Goal: Register for event/course

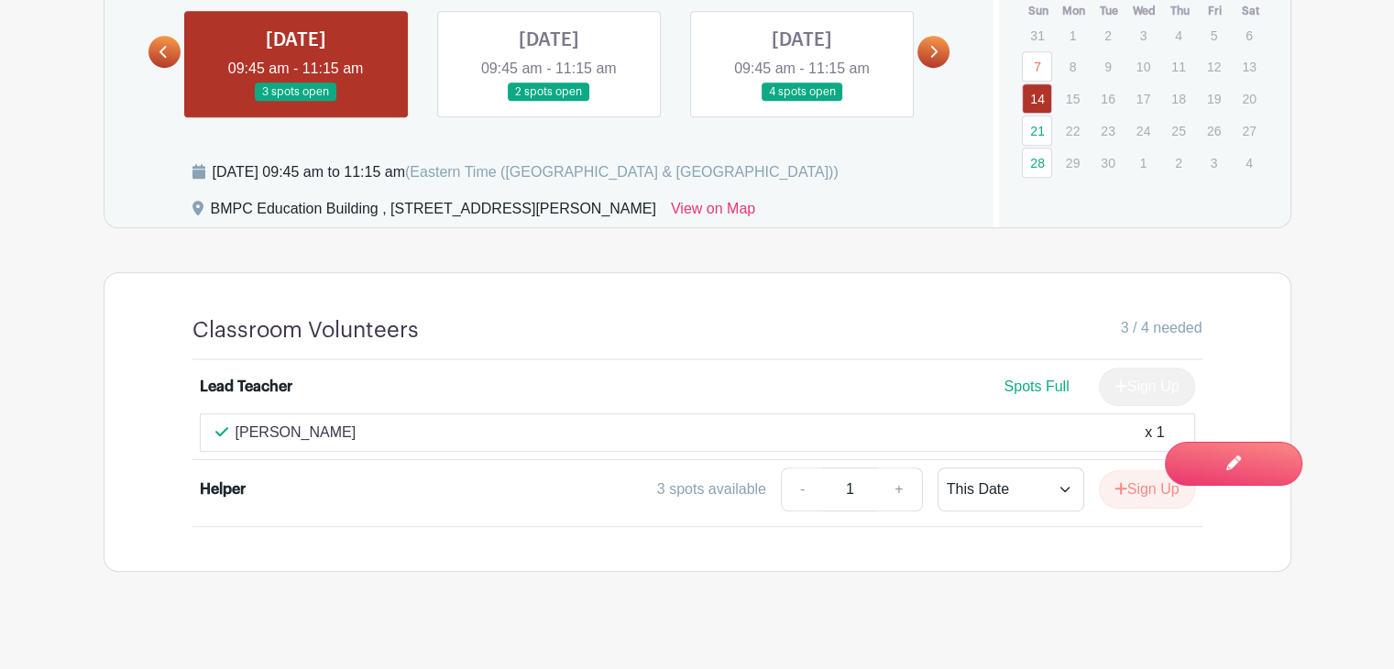
scroll to position [939, 0]
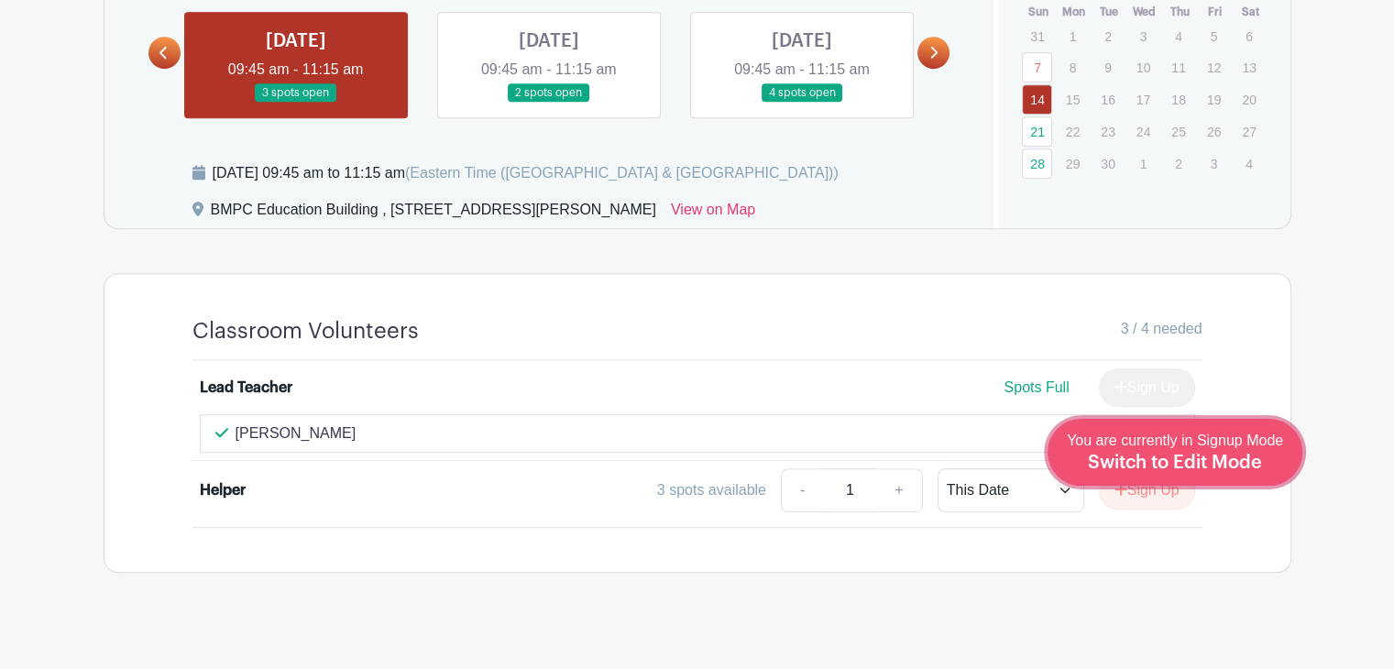
click at [1221, 457] on span "Switch to Edit Mode" at bounding box center [1175, 463] width 174 height 18
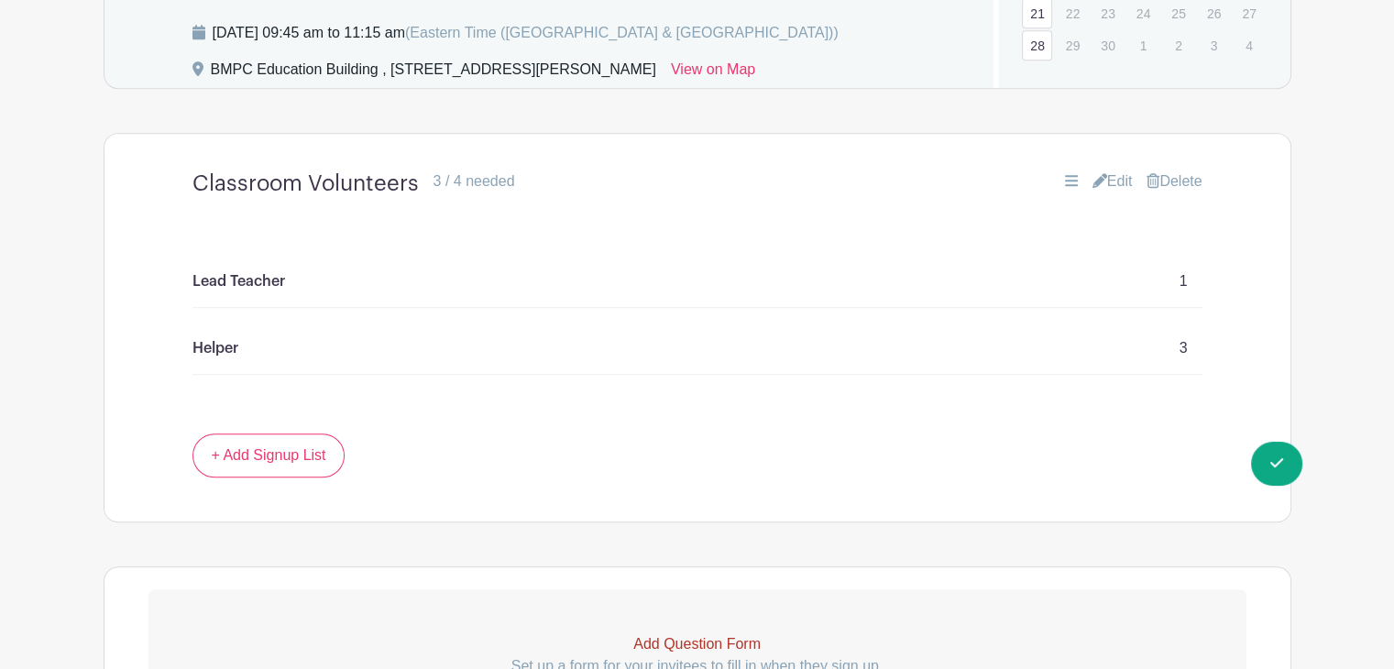
scroll to position [1064, 0]
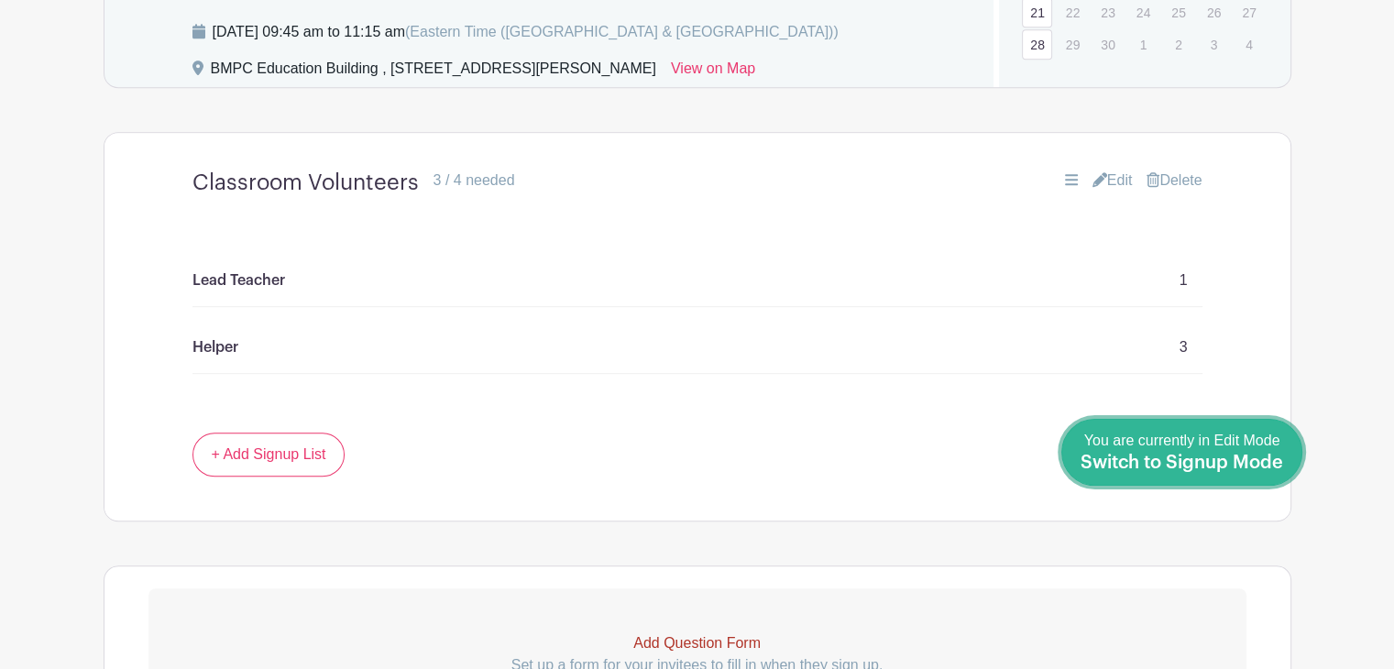
click at [1283, 468] on span "Switch to Signup Mode" at bounding box center [1182, 463] width 203 height 18
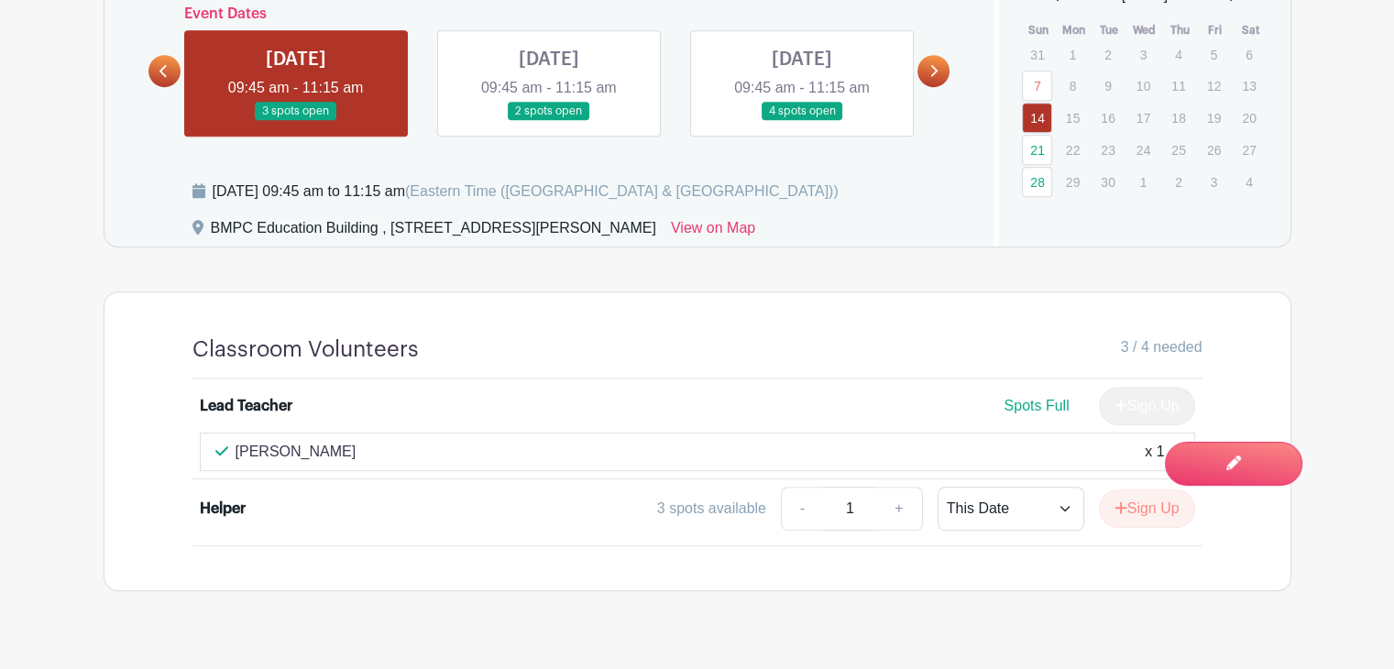
scroll to position [880, 0]
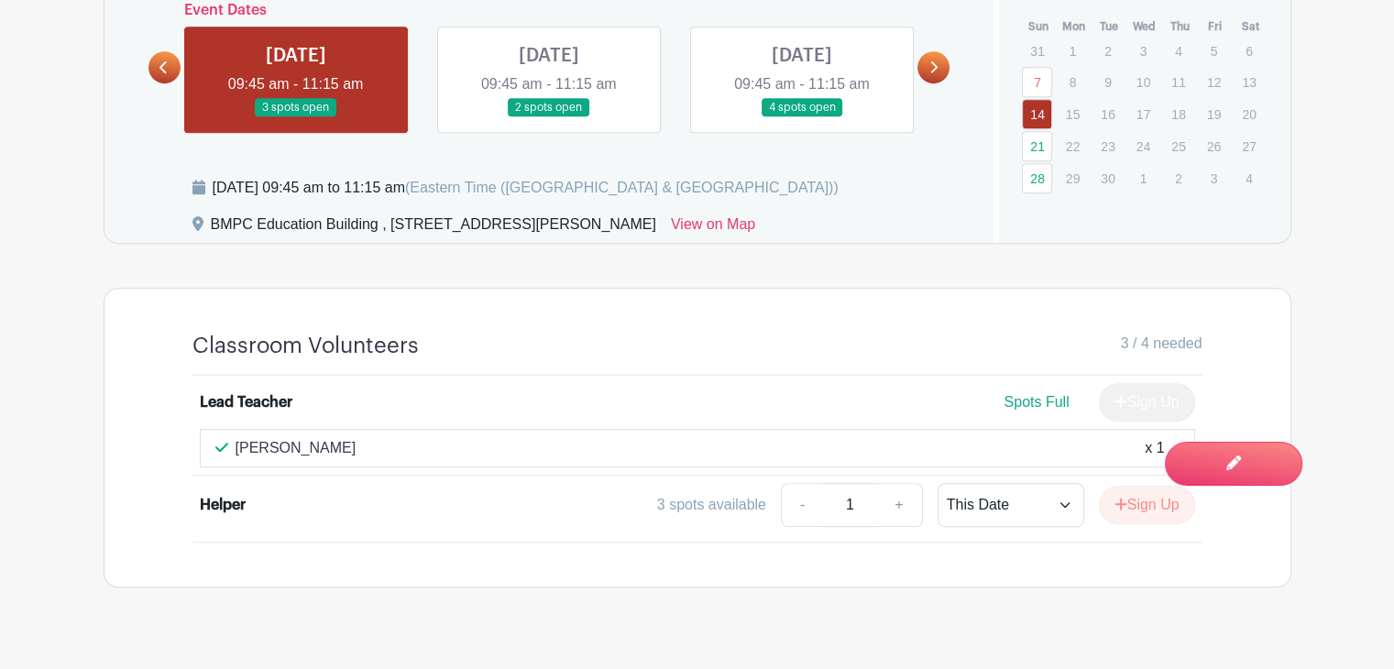
click at [454, 536] on div "Classroom Volunteers 3 / 4 needed Lead Teacher Spots Full Sign Up [PERSON_NAME]…" at bounding box center [698, 438] width 1098 height 298
click at [1130, 489] on button "Sign Up" at bounding box center [1147, 505] width 96 height 39
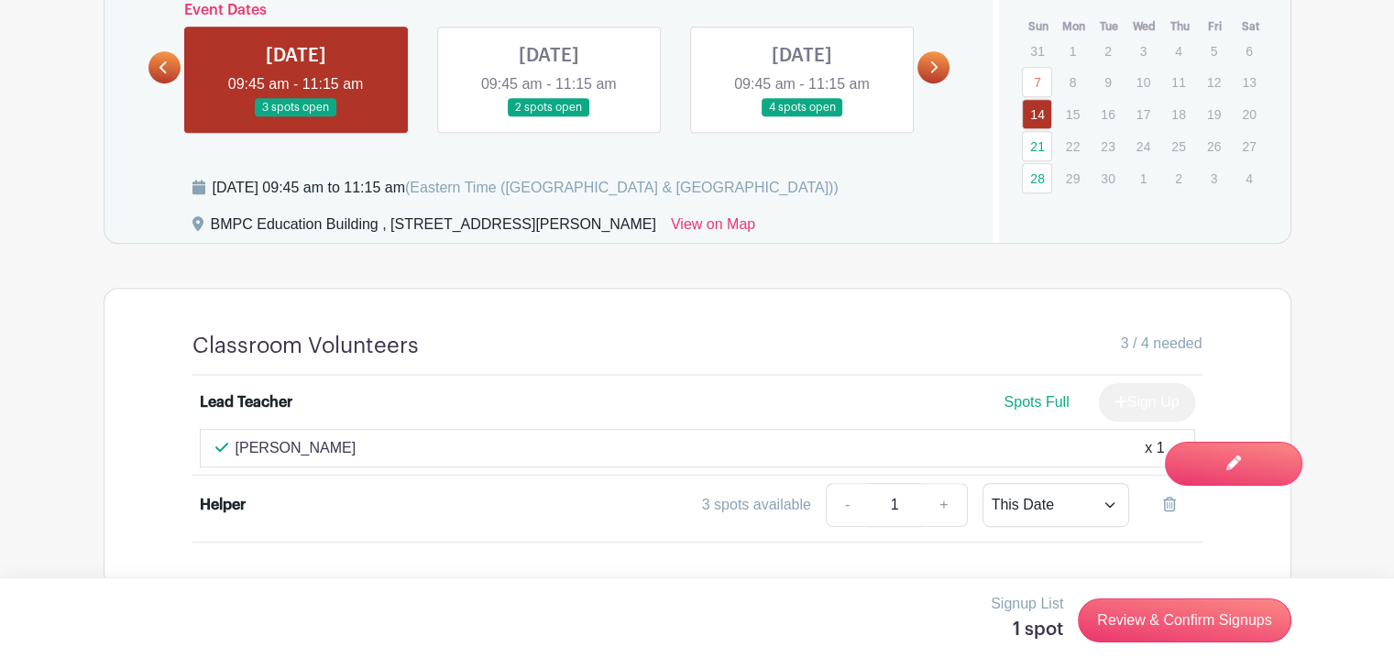
scroll to position [896, 0]
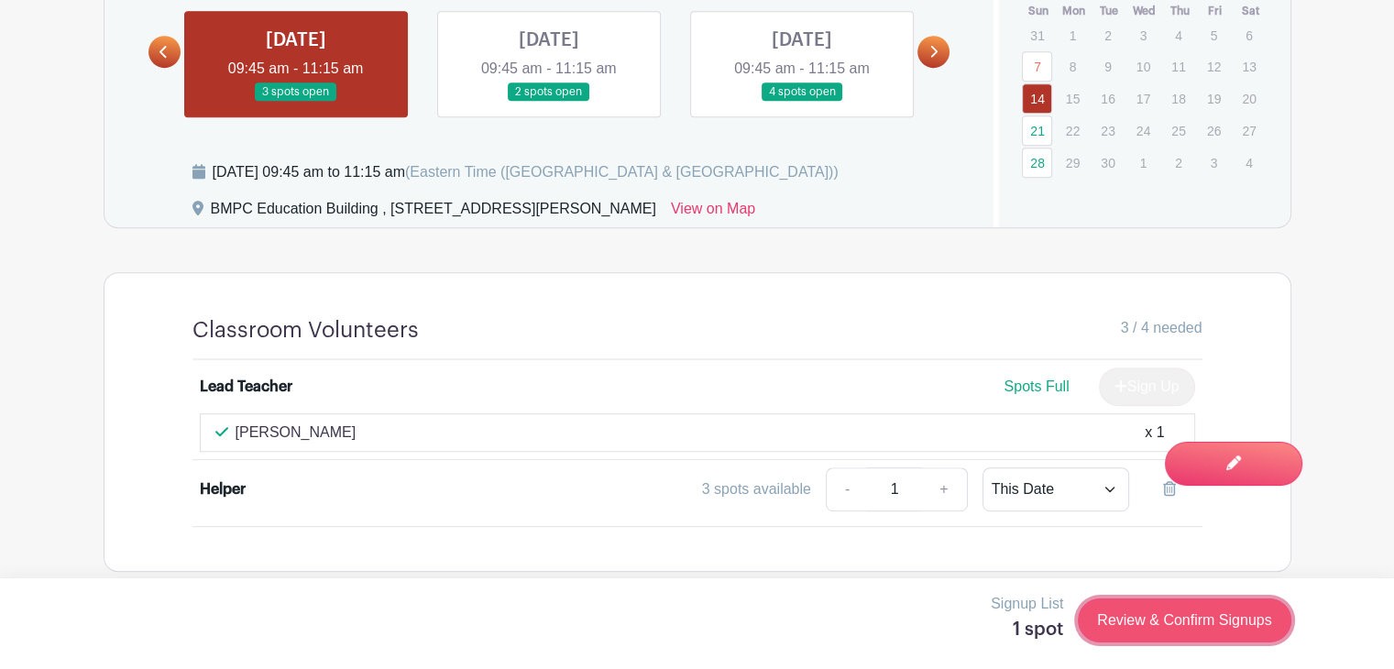
click at [1161, 612] on link "Review & Confirm Signups" at bounding box center [1184, 621] width 213 height 44
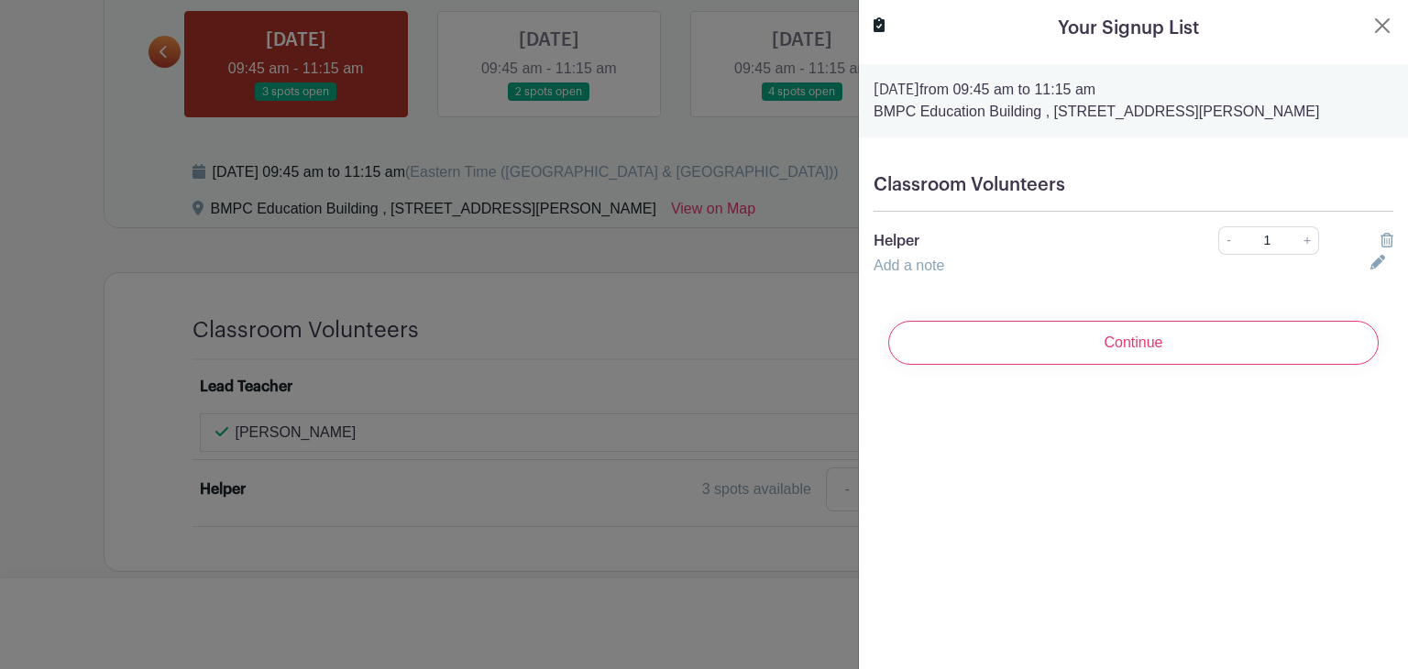
click at [1085, 173] on div "Classroom Volunteers Helper - 1 + Add a note" at bounding box center [1133, 226] width 549 height 132
click at [1371, 266] on icon at bounding box center [1378, 262] width 15 height 15
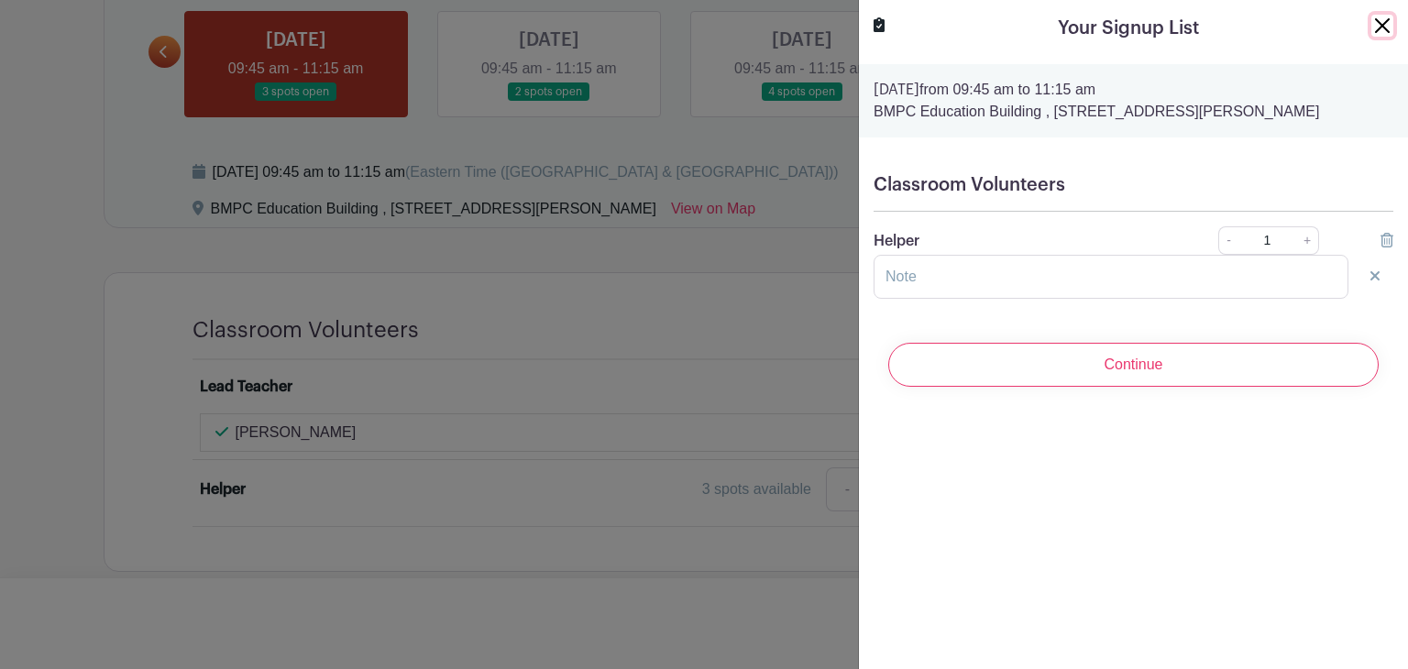
drag, startPoint x: 1357, startPoint y: 266, endPoint x: 1367, endPoint y: 31, distance: 234.9
click at [1372, 31] on button "Close" at bounding box center [1383, 26] width 22 height 22
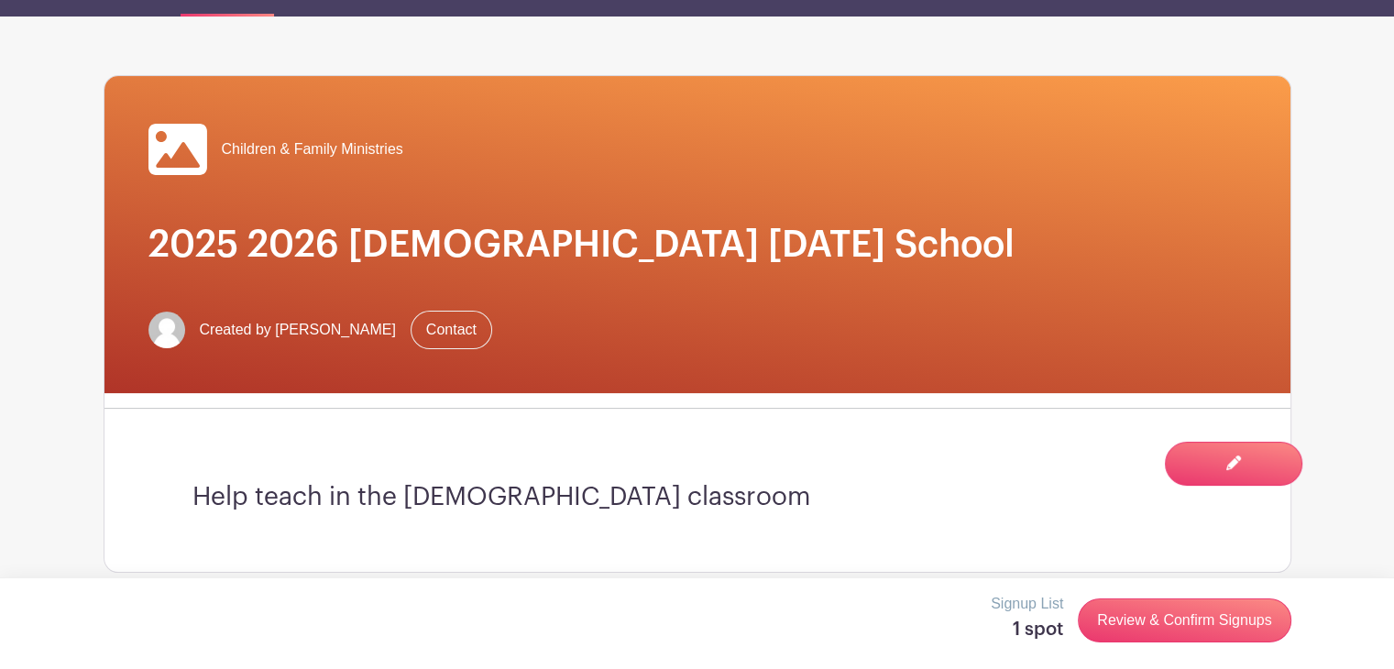
scroll to position [0, 0]
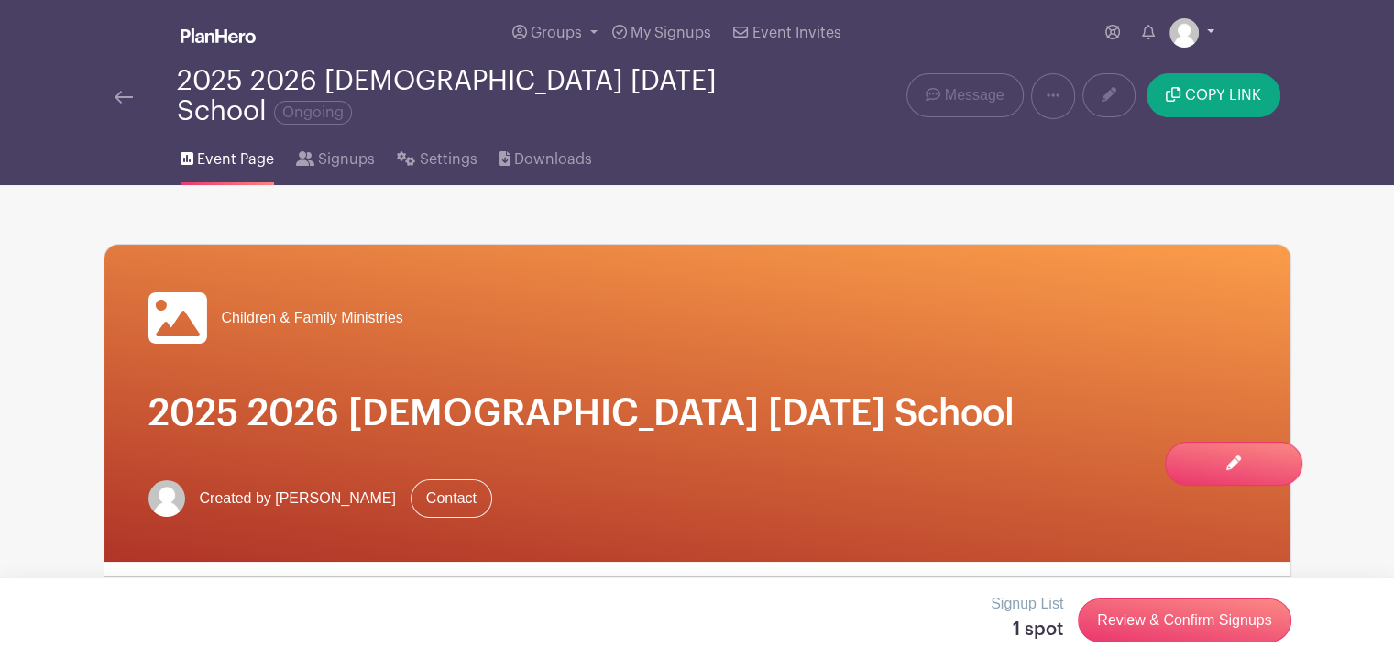
click at [1187, 29] on img at bounding box center [1184, 32] width 29 height 29
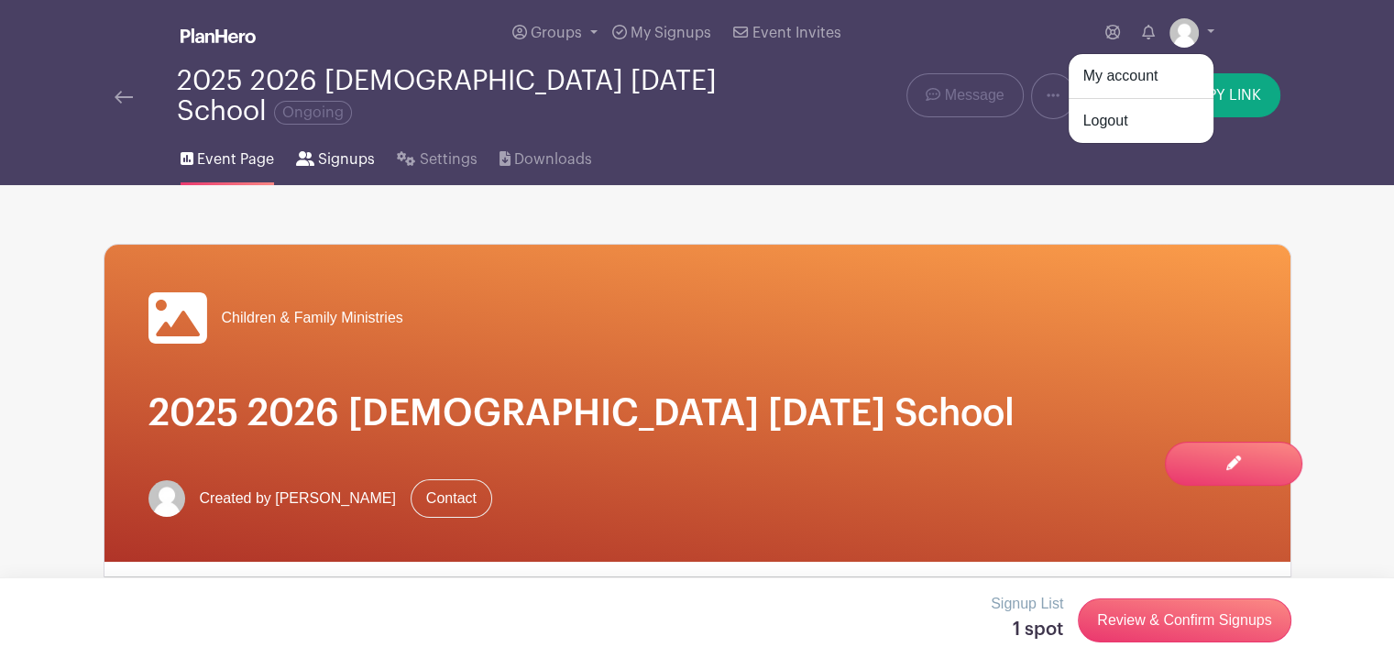
click at [334, 149] on span "Signups" at bounding box center [346, 160] width 57 height 22
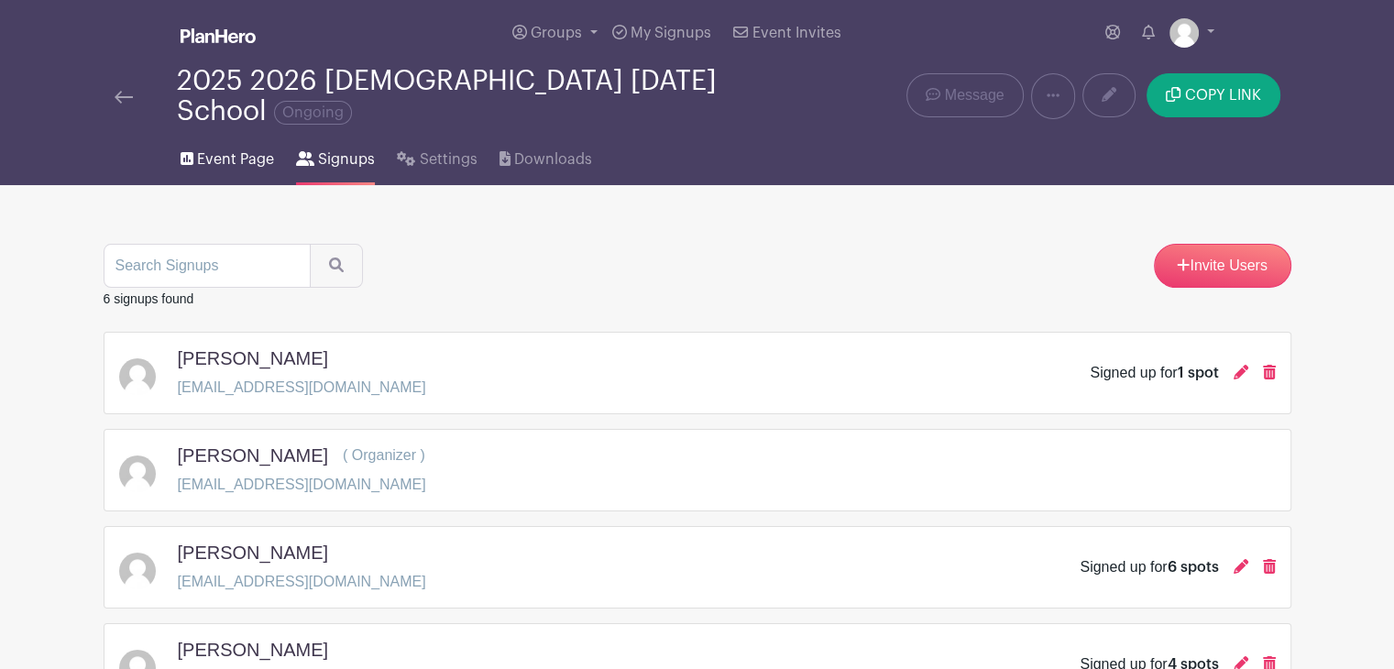
click at [213, 149] on span "Event Page" at bounding box center [235, 160] width 77 height 22
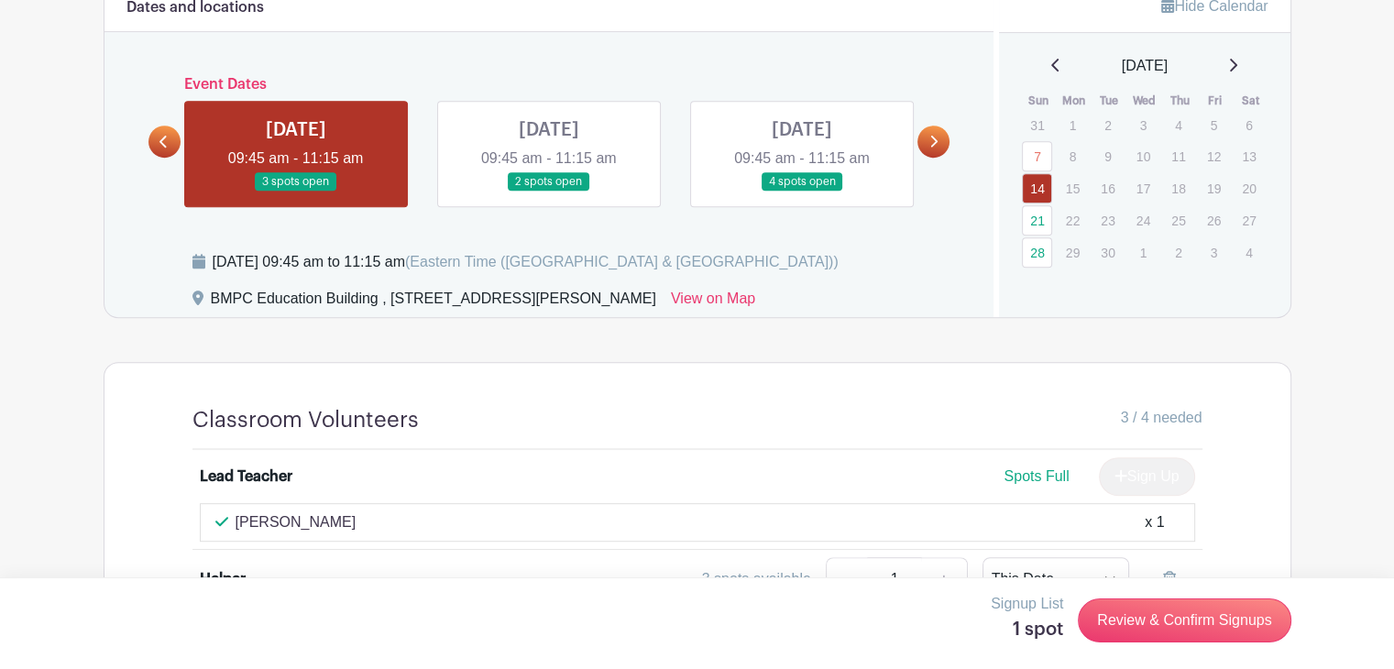
scroll to position [896, 0]
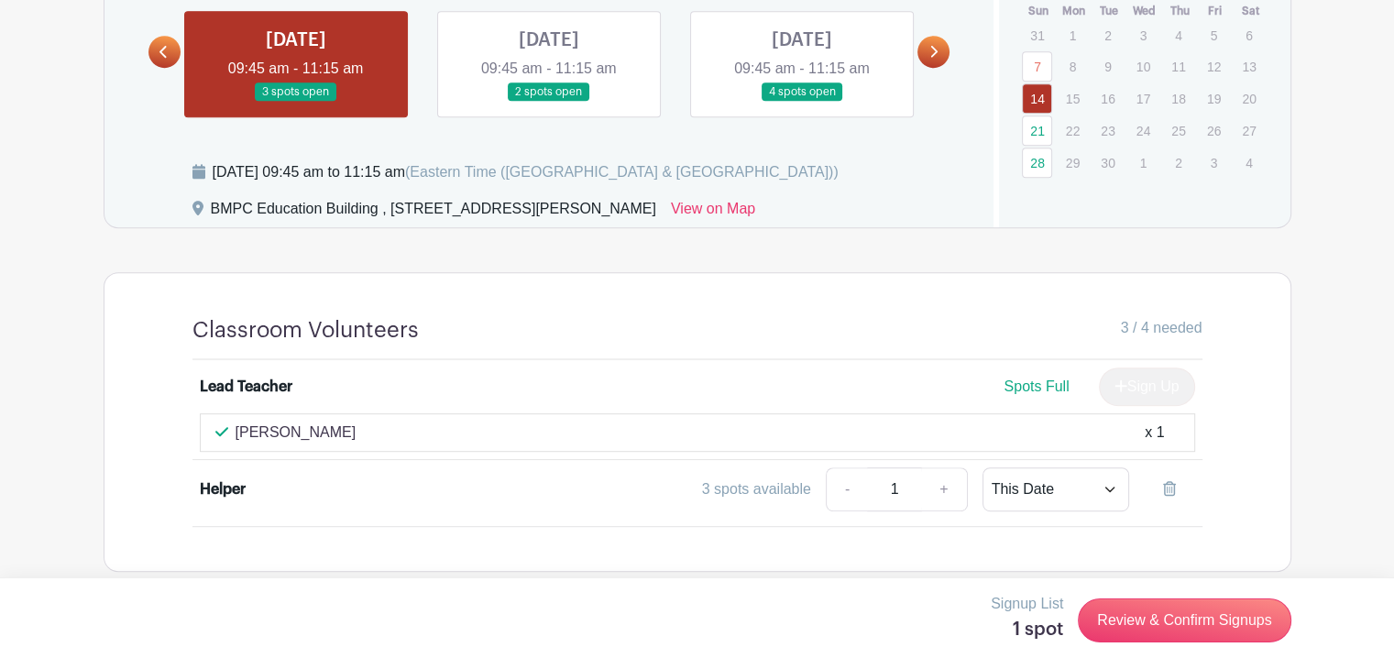
click at [232, 479] on div "Helper" at bounding box center [223, 490] width 46 height 22
click at [1195, 610] on link "Review & Confirm Signups" at bounding box center [1184, 621] width 213 height 44
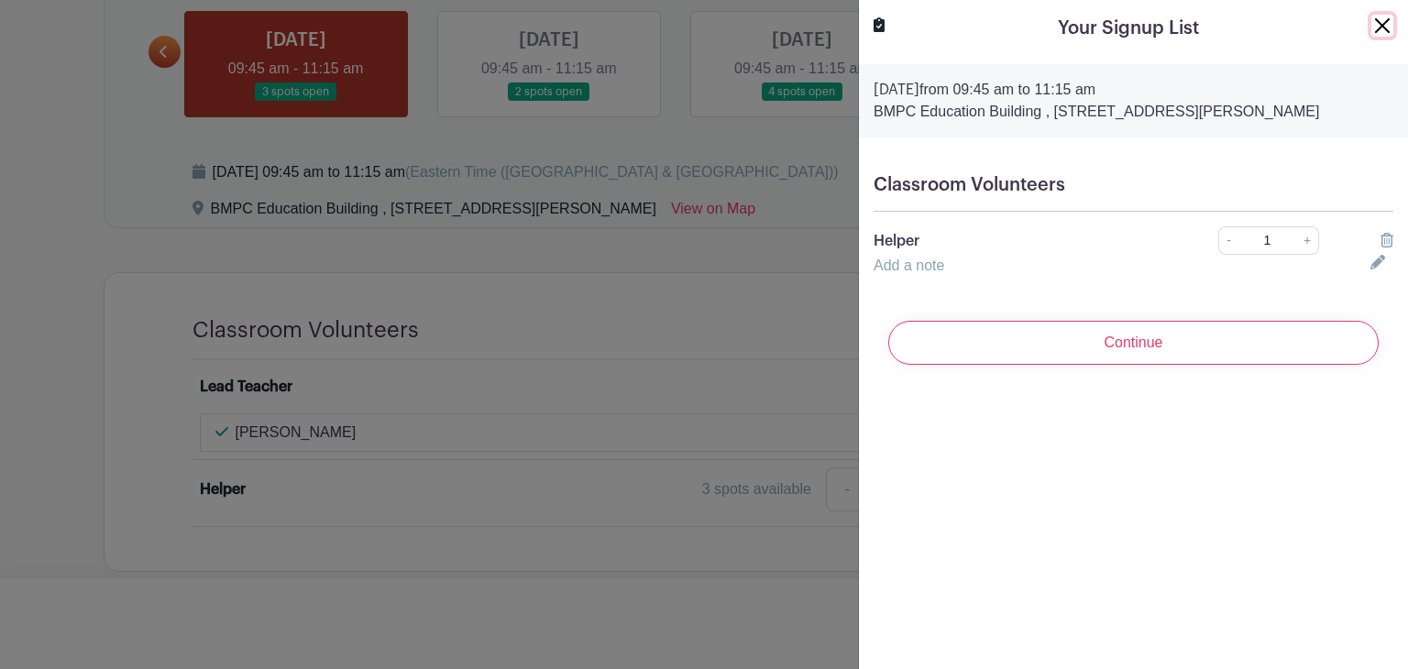
click at [1372, 23] on button "Close" at bounding box center [1383, 26] width 22 height 22
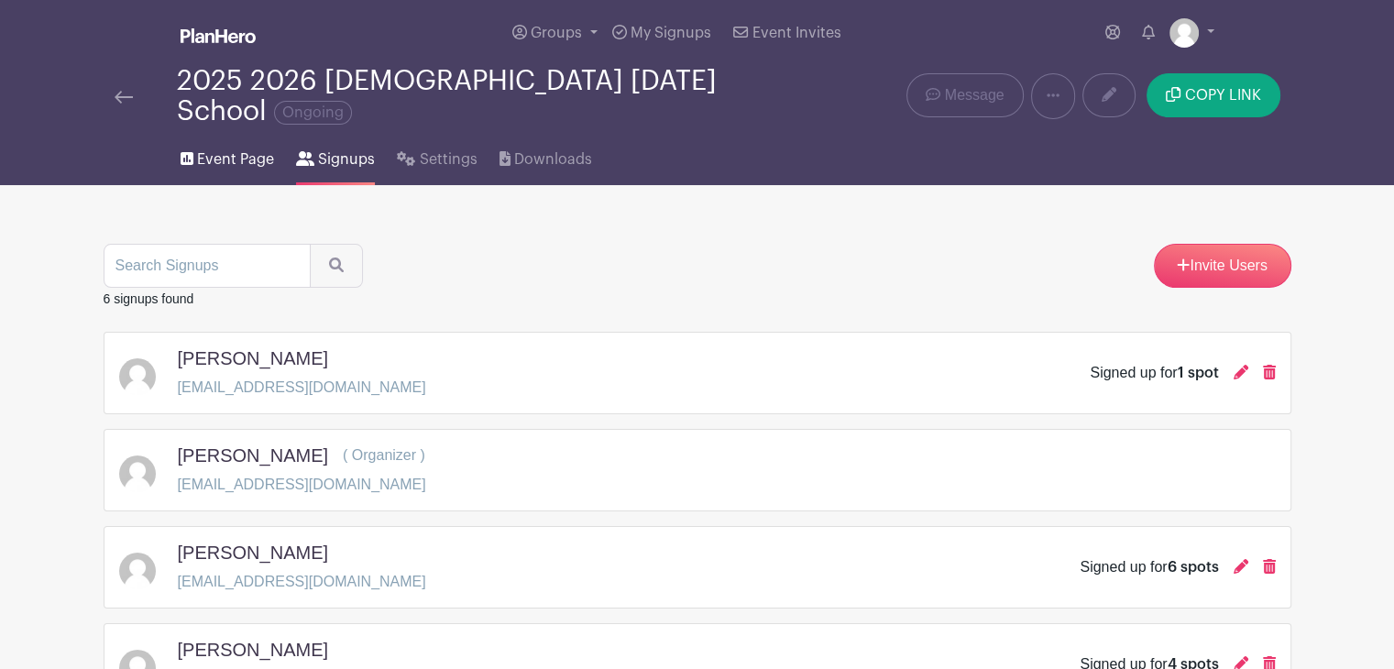
click at [215, 149] on span "Event Page" at bounding box center [235, 160] width 77 height 22
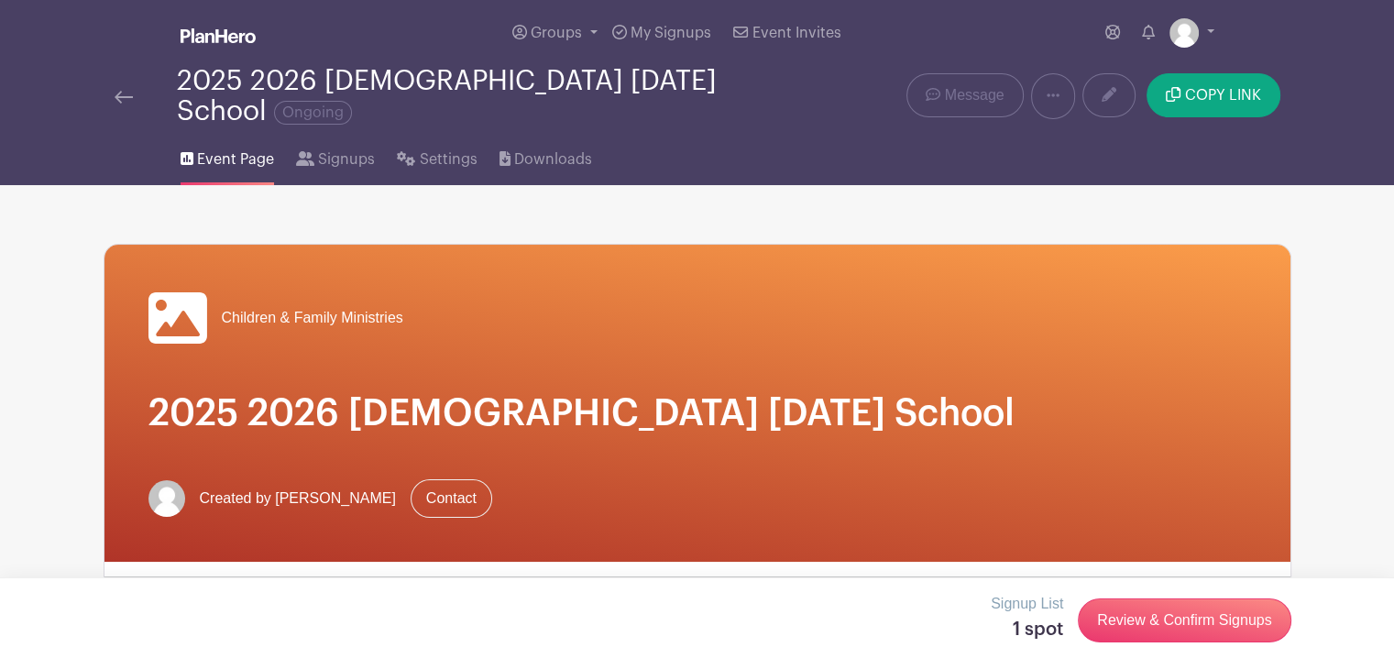
click at [127, 91] on img at bounding box center [124, 97] width 18 height 13
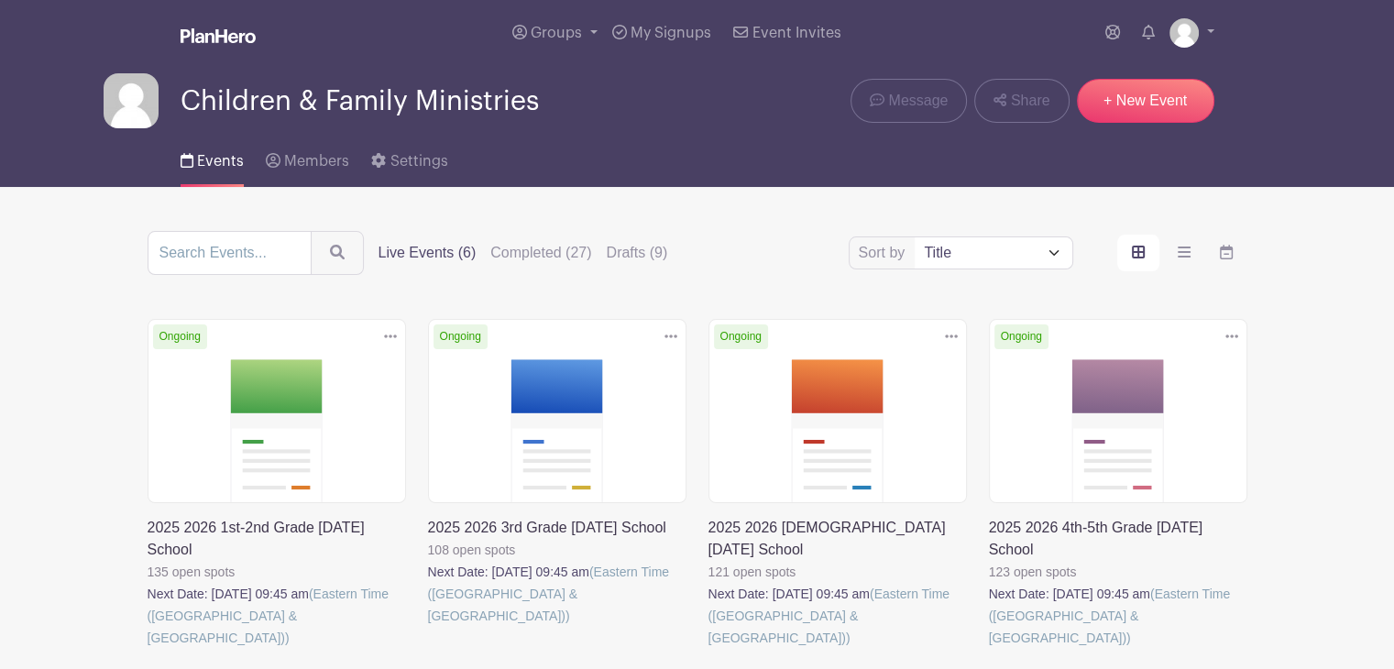
scroll to position [213, 0]
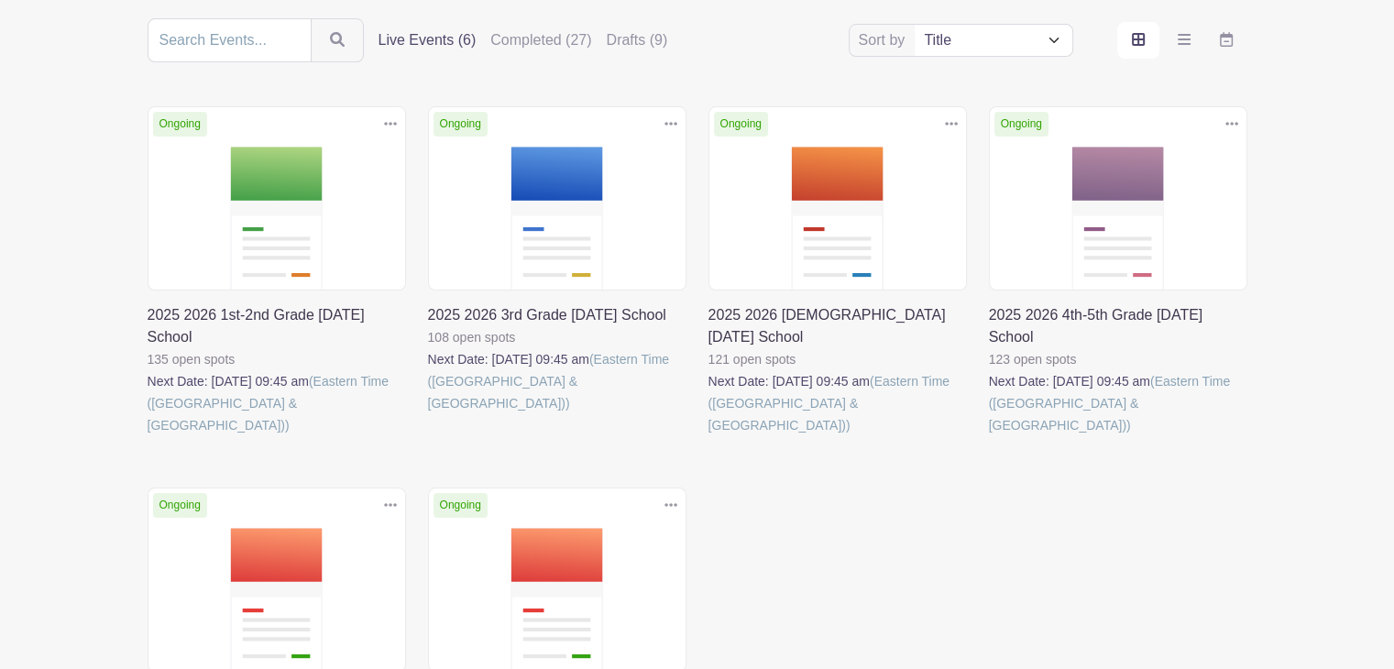
click at [428, 414] on link at bounding box center [428, 414] width 0 height 0
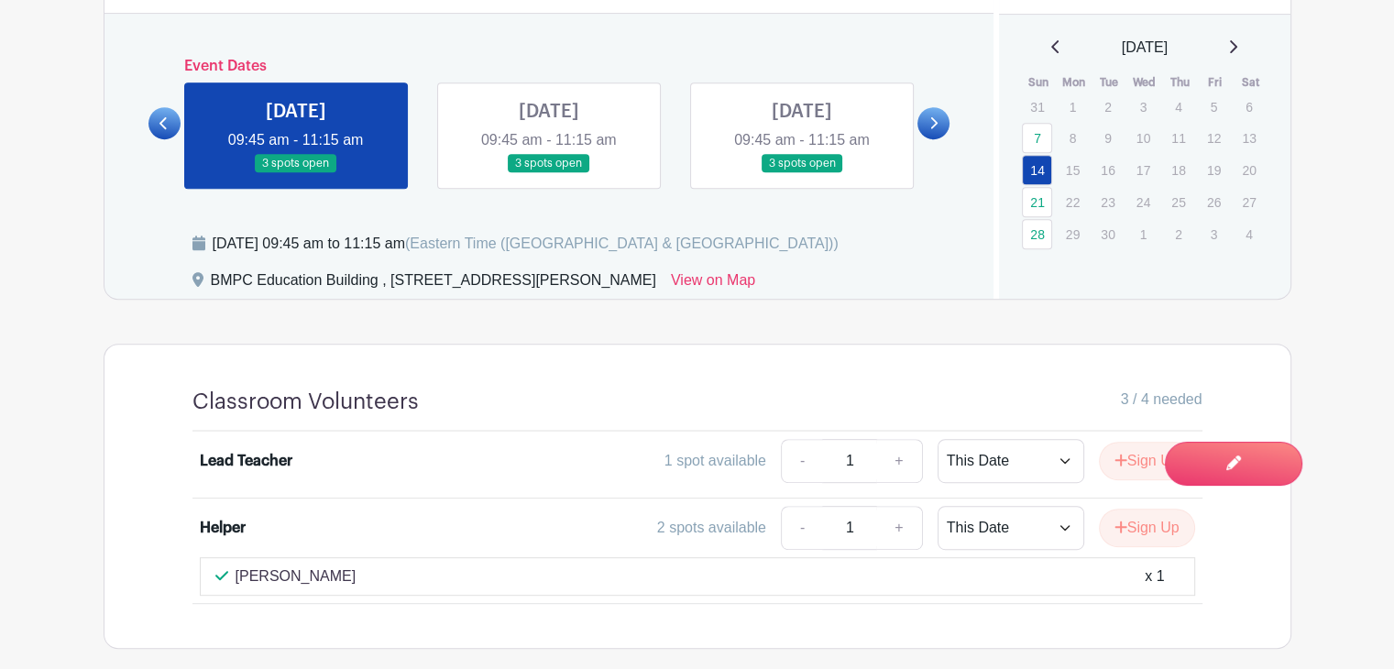
scroll to position [902, 0]
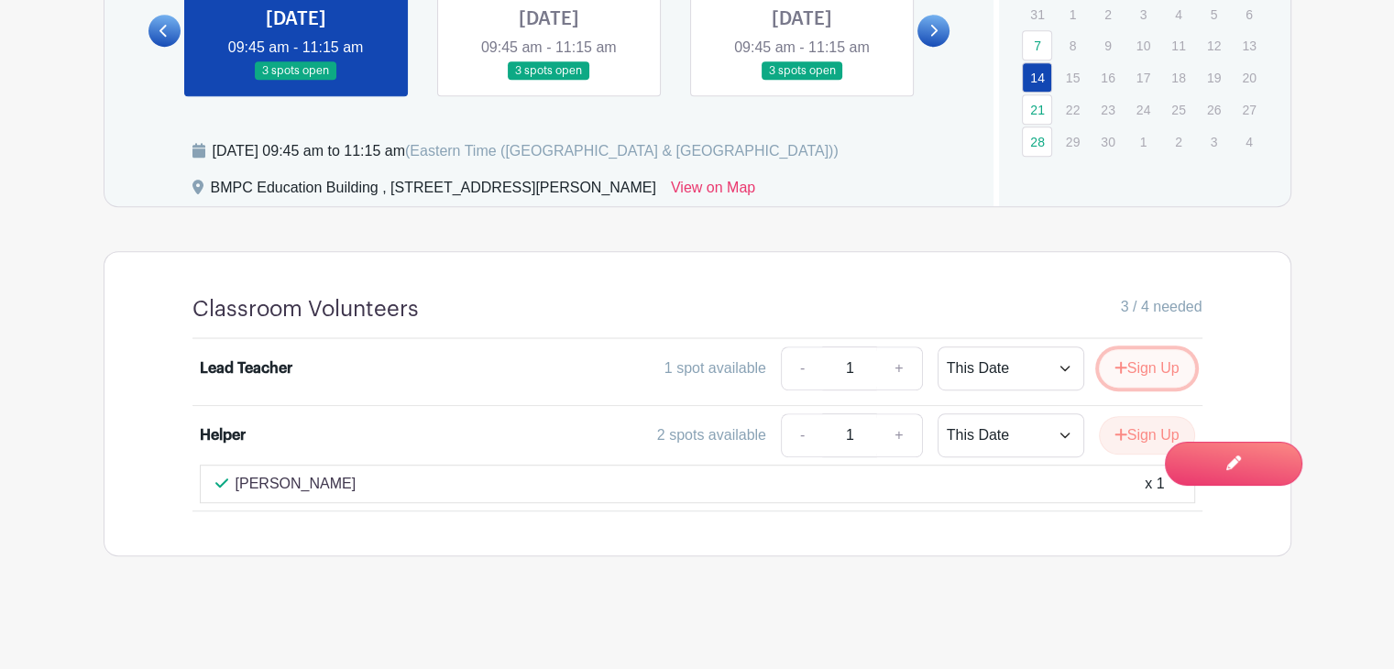
drag, startPoint x: 1131, startPoint y: 362, endPoint x: 1157, endPoint y: 364, distance: 25.7
click at [1157, 364] on button "Sign Up" at bounding box center [1147, 368] width 96 height 39
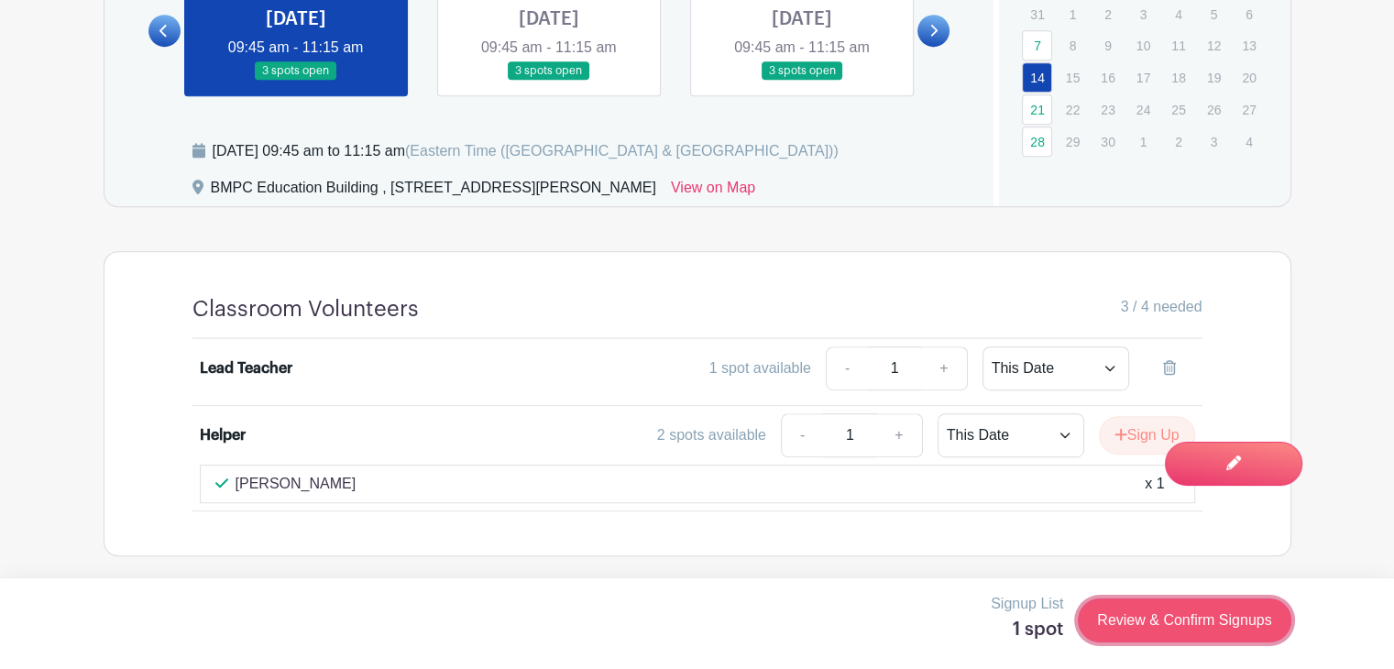
click at [1155, 624] on link "Review & Confirm Signups" at bounding box center [1184, 621] width 213 height 44
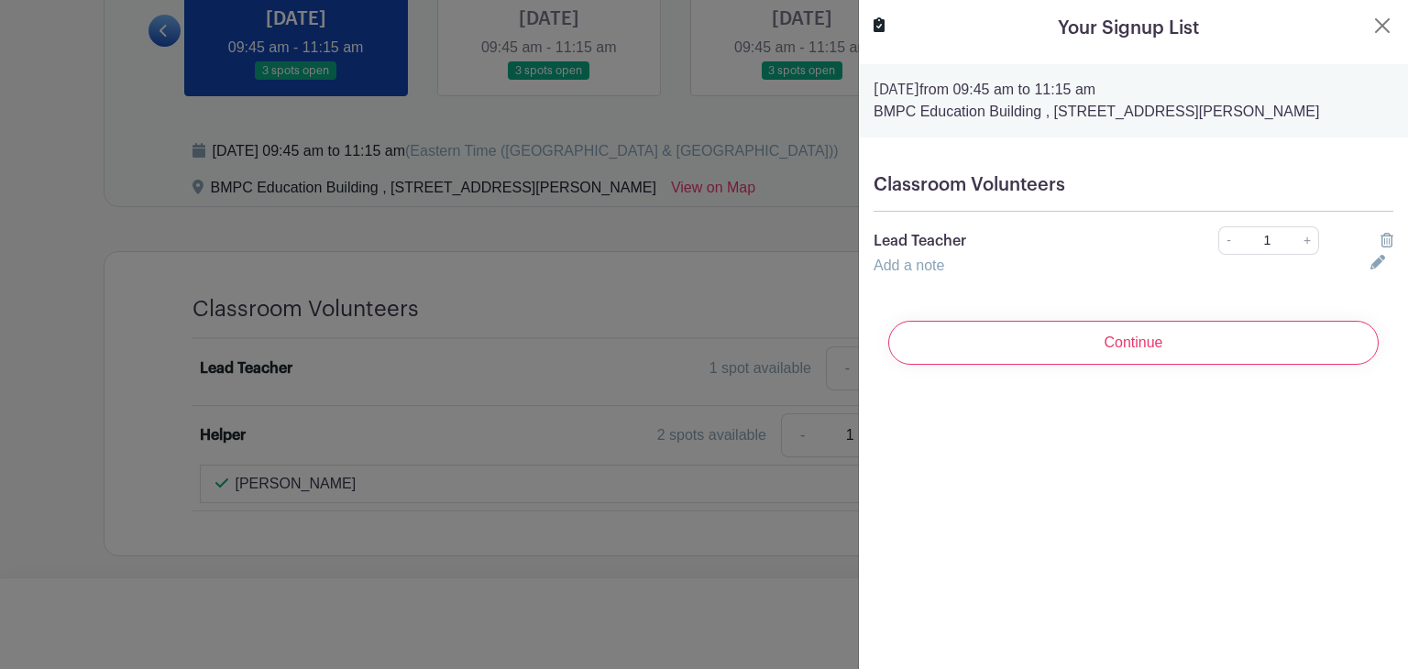
click at [1051, 243] on p "Lead Teacher" at bounding box center [1021, 241] width 294 height 22
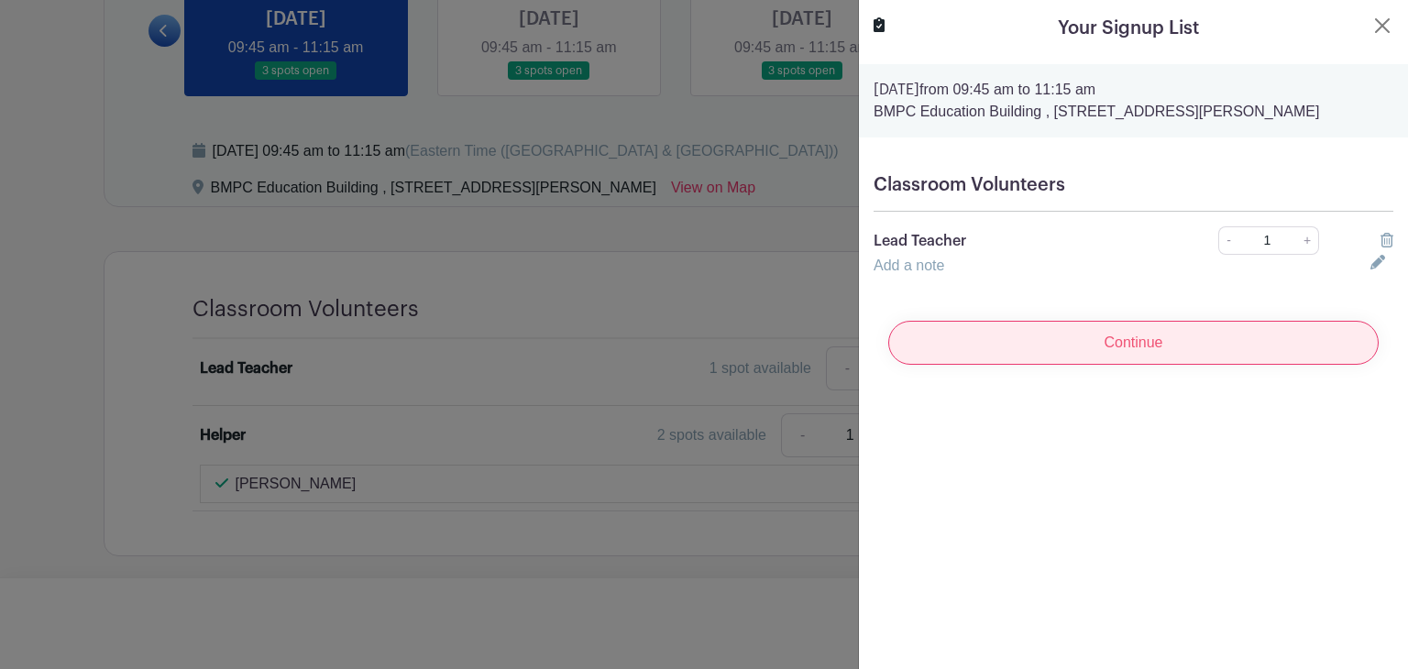
click at [1100, 351] on input "Continue" at bounding box center [1133, 343] width 490 height 44
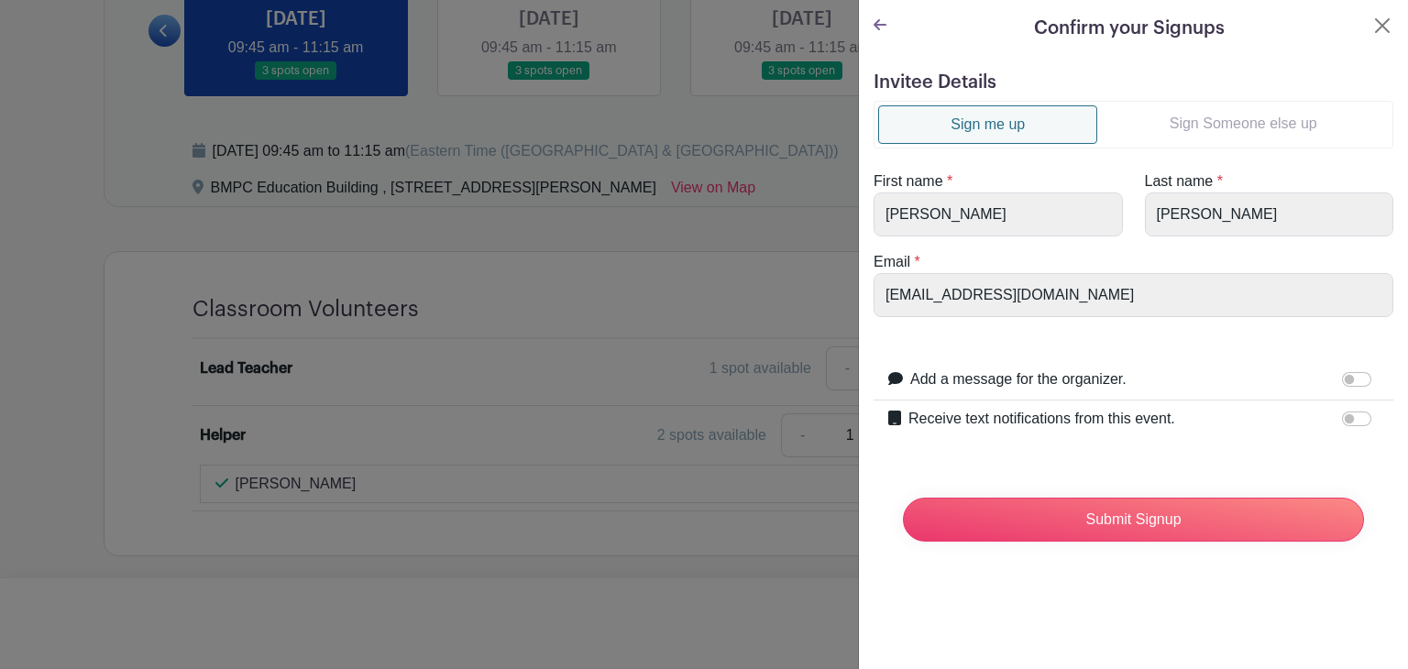
click at [1181, 133] on link "Sign Someone else up" at bounding box center [1243, 123] width 292 height 37
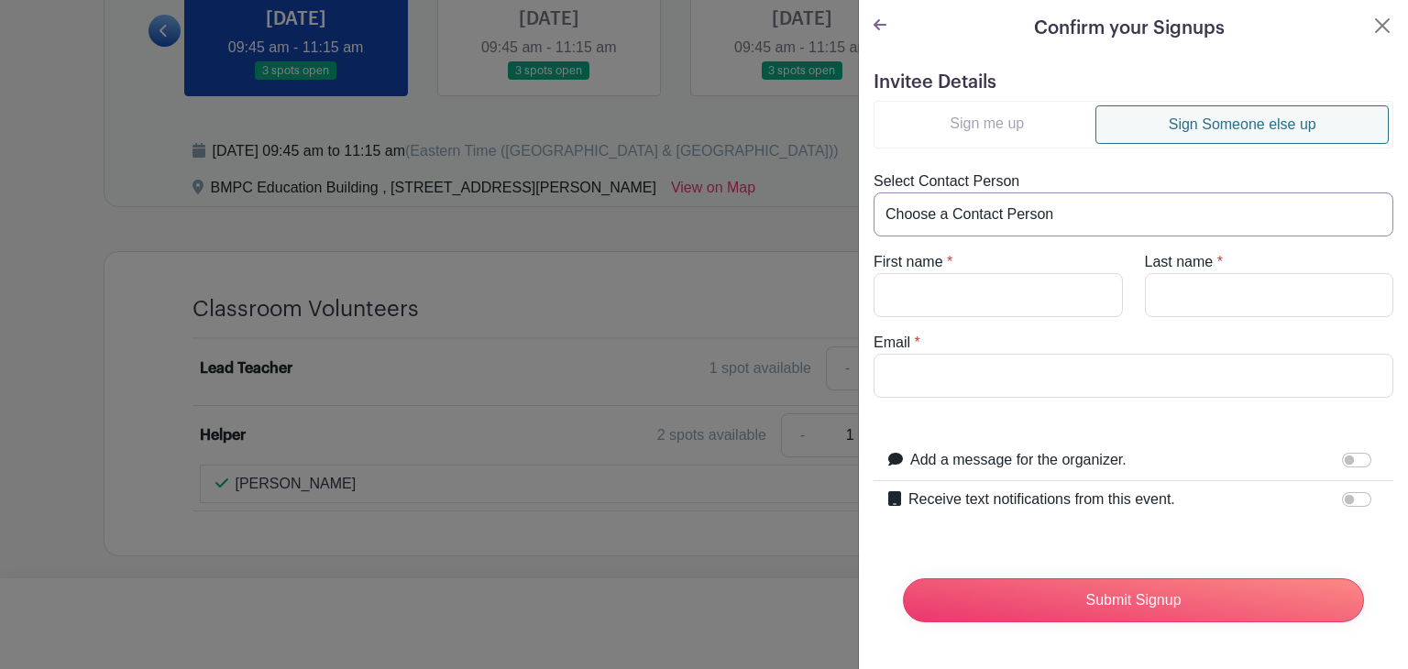
click at [1161, 198] on select "Choose a Contact Person [PERSON_NAME] ([EMAIL_ADDRESS][DOMAIN_NAME])" at bounding box center [1134, 215] width 520 height 44
click at [1061, 173] on div "Select Contact Person Choose a Contact Person [PERSON_NAME] ([EMAIL_ADDRESS][DO…" at bounding box center [1134, 204] width 542 height 66
click at [942, 298] on input "First name" at bounding box center [998, 295] width 249 height 44
type input "Bill"
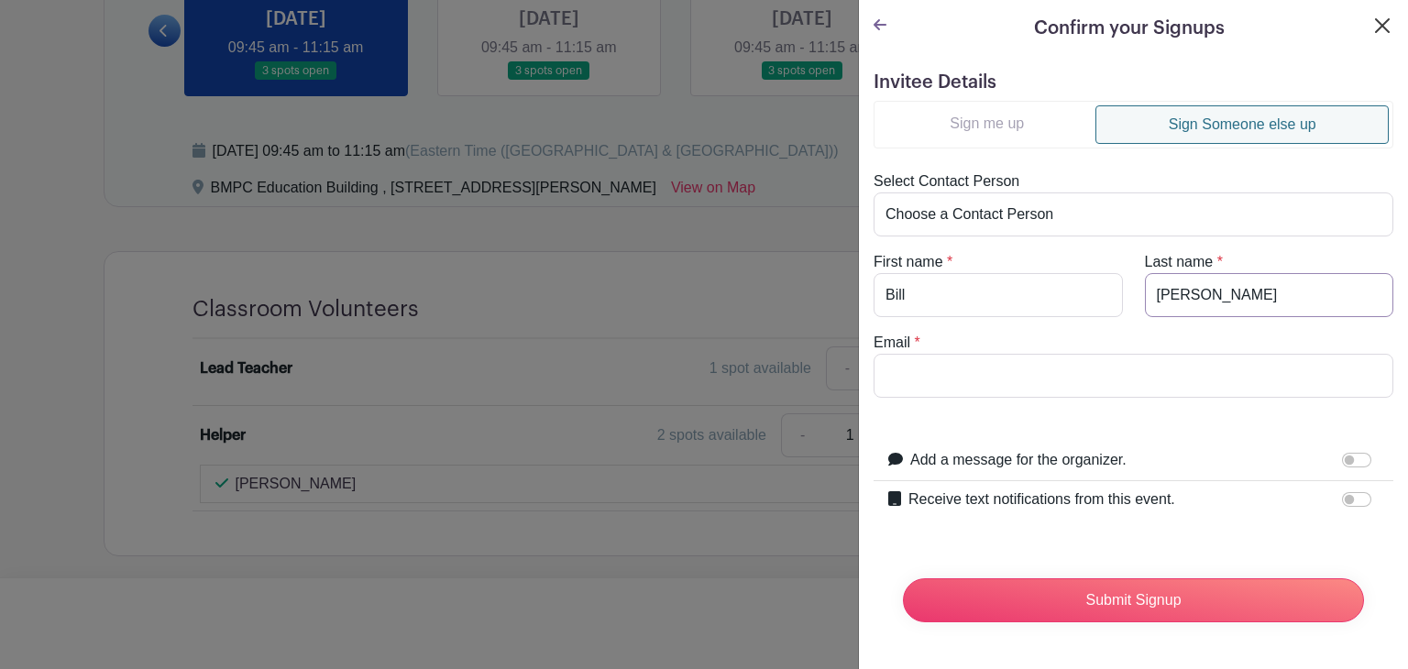
type input "[PERSON_NAME]"
click at [1372, 26] on button "Close" at bounding box center [1383, 26] width 22 height 22
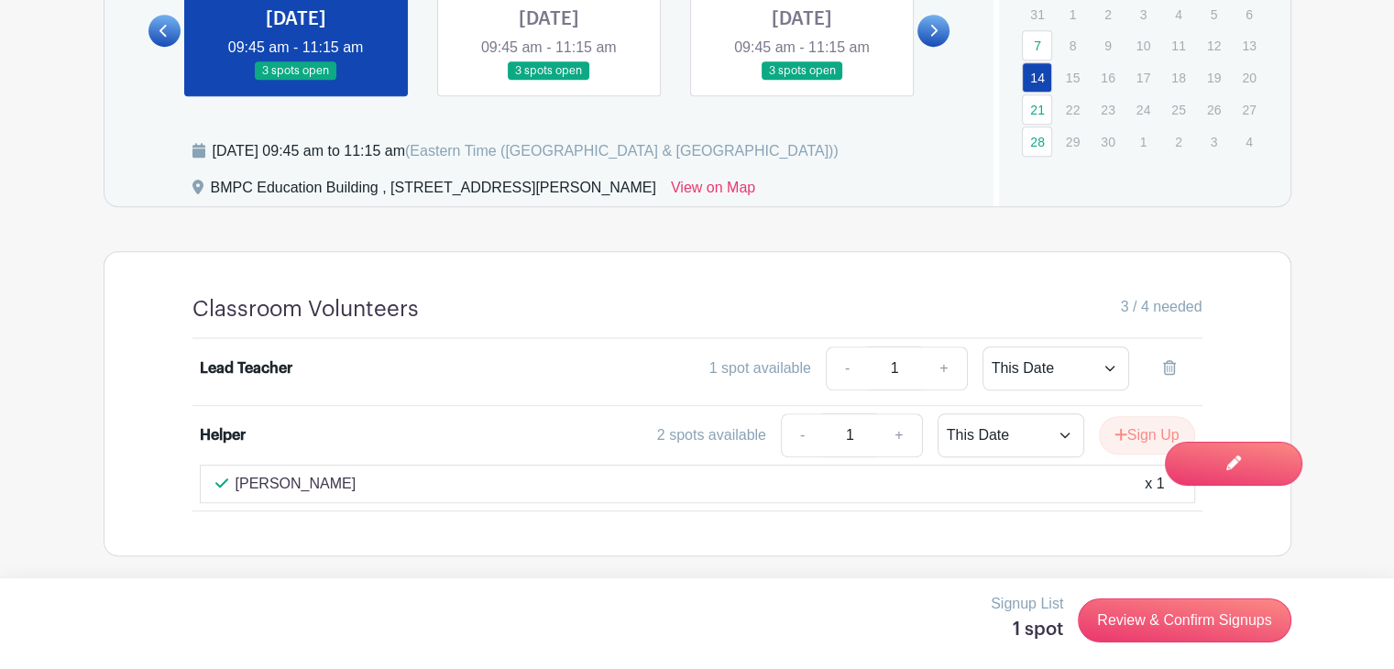
click at [966, 517] on div "Classroom Volunteers 3 / 4 needed Lead Teacher 1 spot available - 1 + This Date…" at bounding box center [698, 403] width 1098 height 303
drag, startPoint x: 1130, startPoint y: 624, endPoint x: 1115, endPoint y: 620, distance: 16.2
click at [1115, 620] on link "Review & Confirm Signups" at bounding box center [1184, 621] width 213 height 44
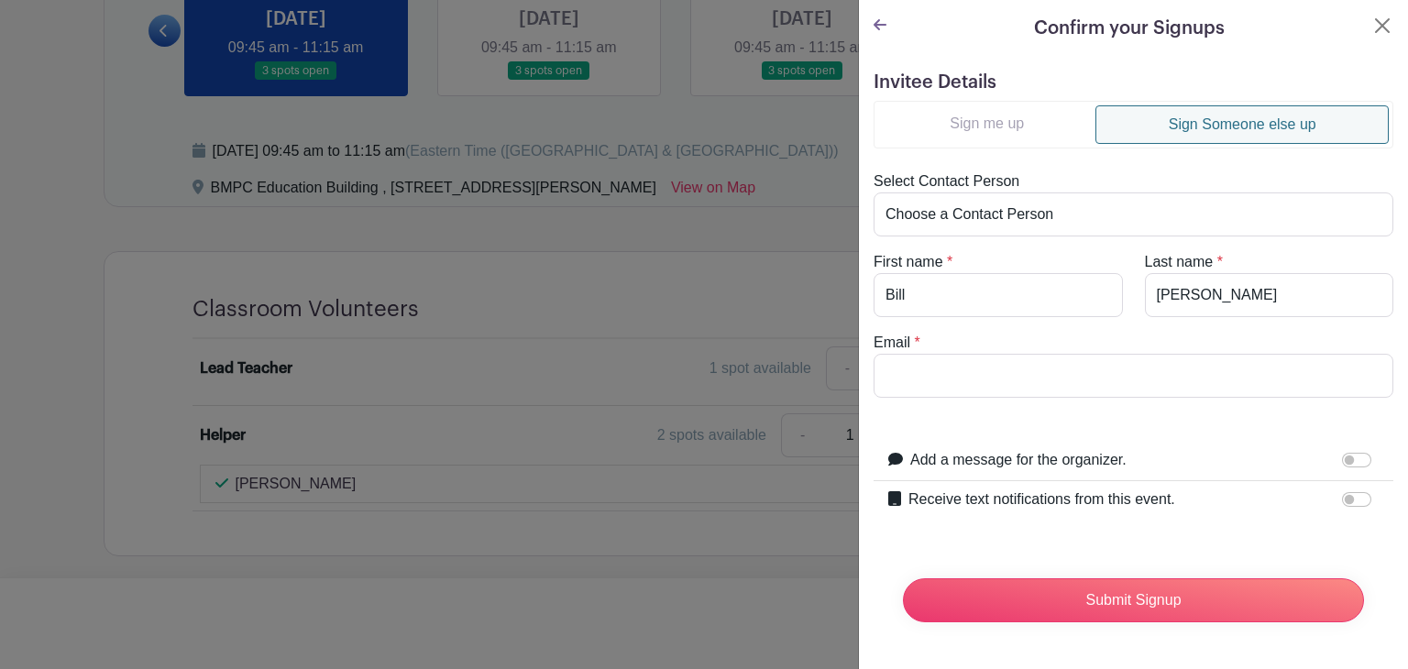
click at [880, 25] on icon at bounding box center [880, 24] width 13 height 11
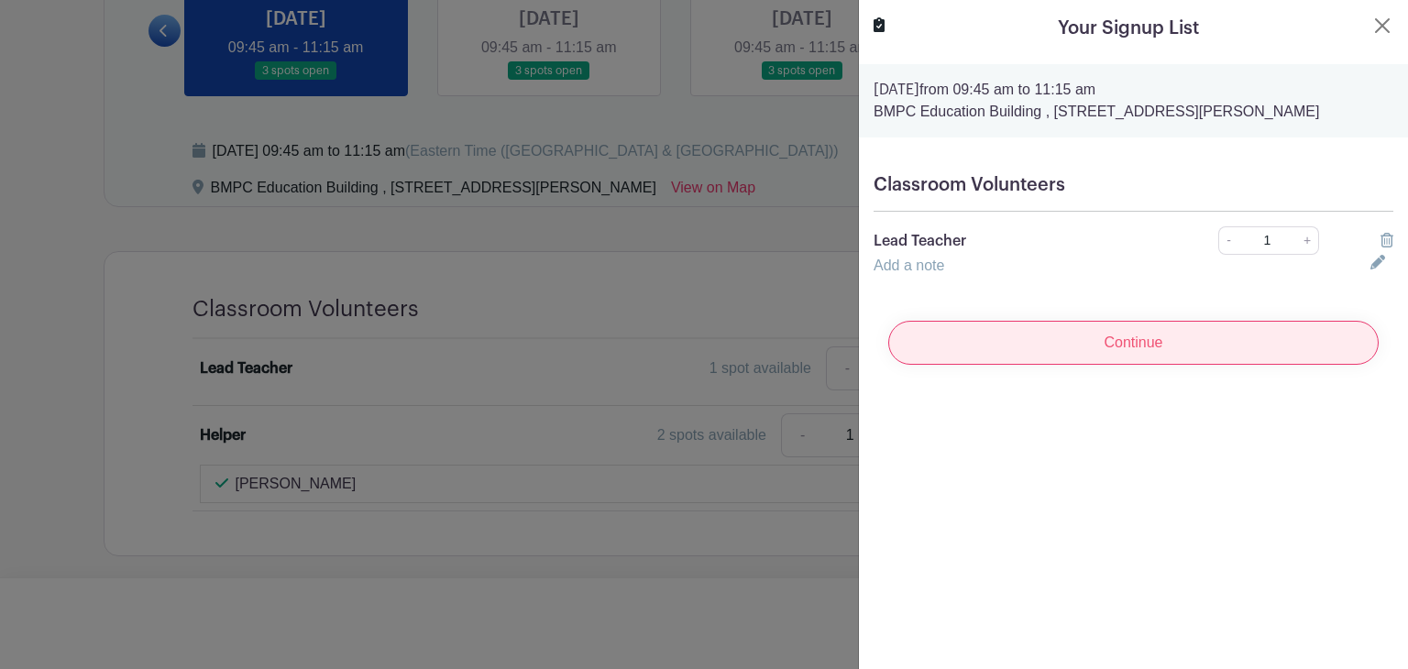
click at [1013, 360] on input "Continue" at bounding box center [1133, 343] width 490 height 44
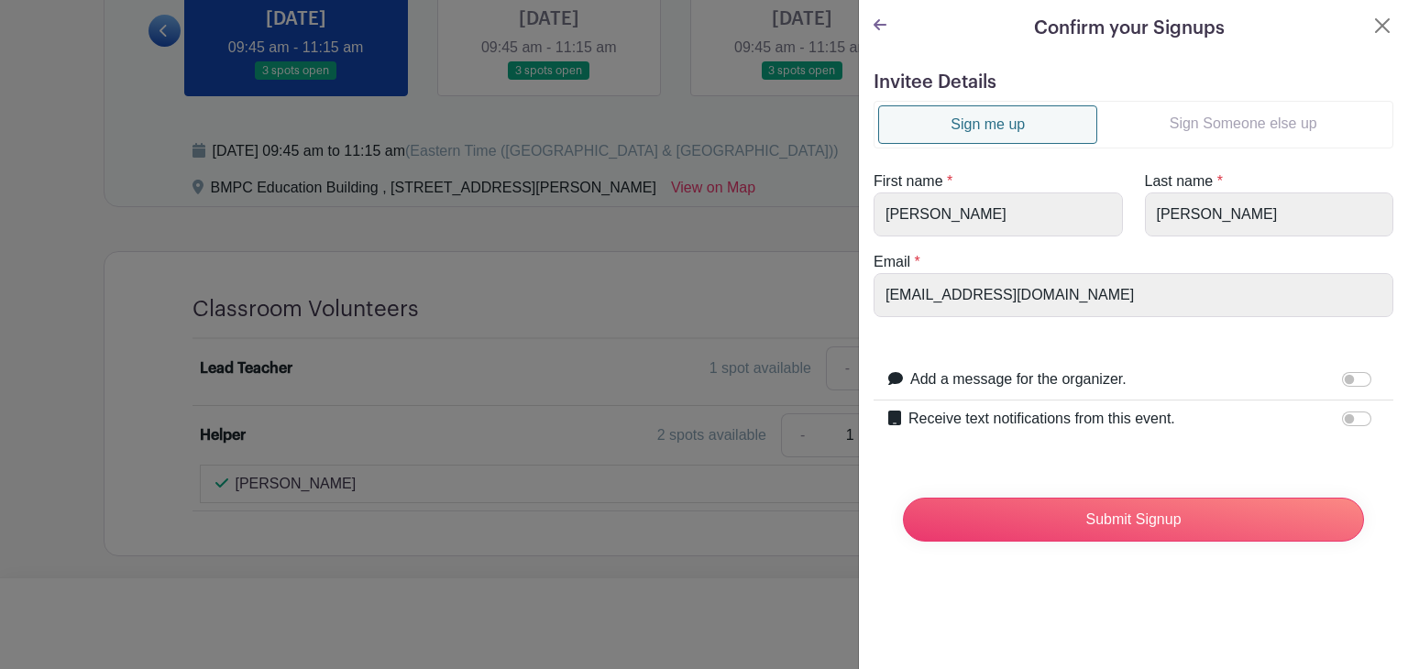
click at [1221, 129] on link "Sign Someone else up" at bounding box center [1243, 123] width 292 height 37
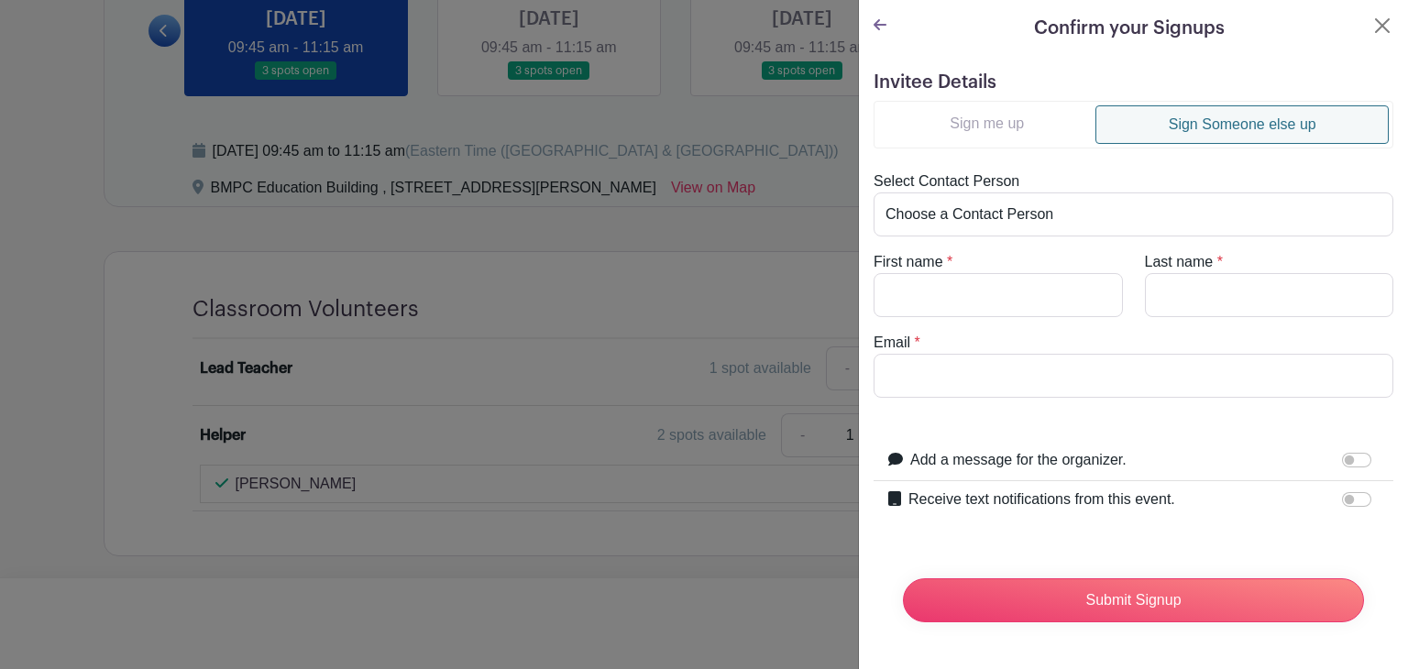
click at [879, 28] on icon at bounding box center [880, 24] width 13 height 15
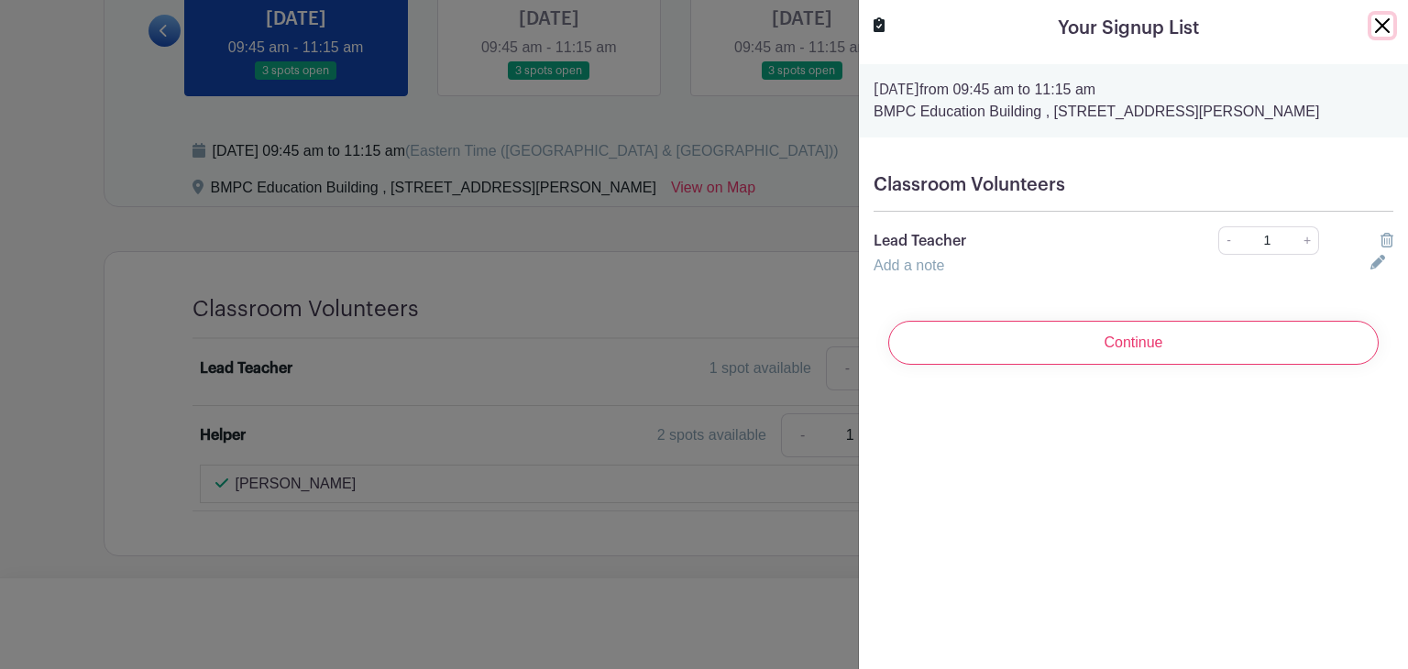
click at [1372, 18] on button "Close" at bounding box center [1383, 26] width 22 height 22
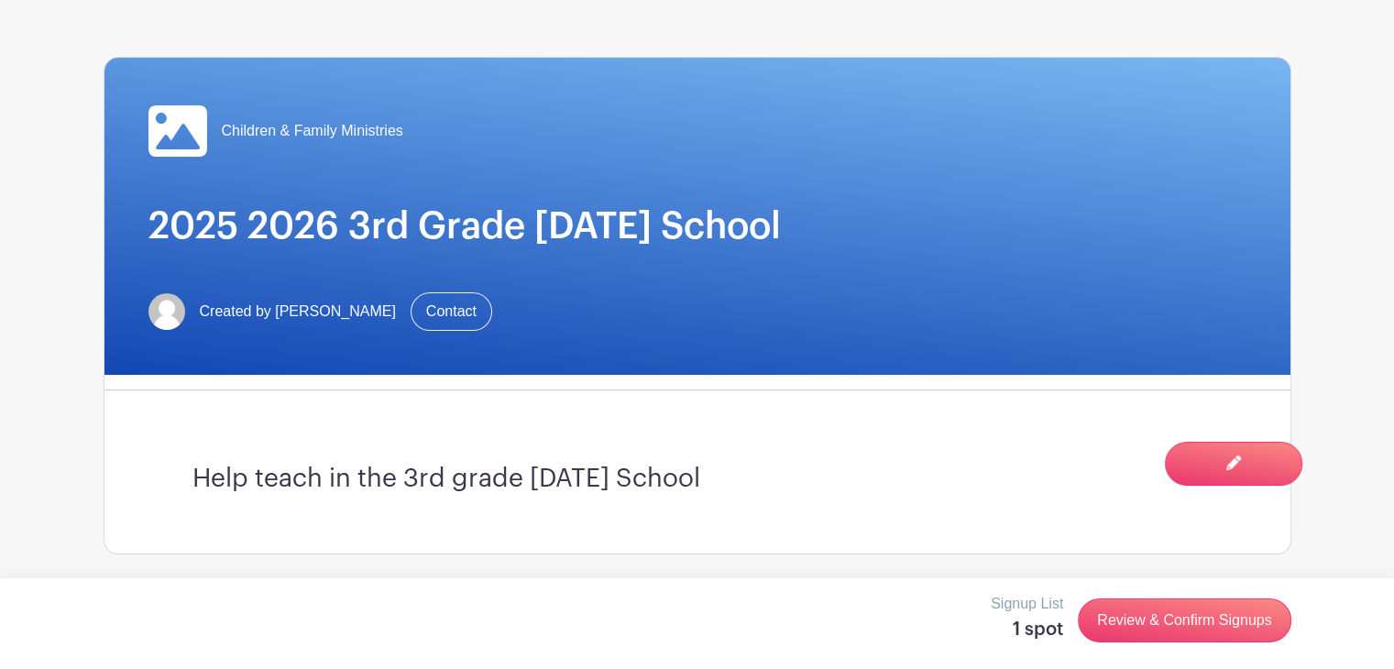
scroll to position [0, 0]
